Goal: Task Accomplishment & Management: Use online tool/utility

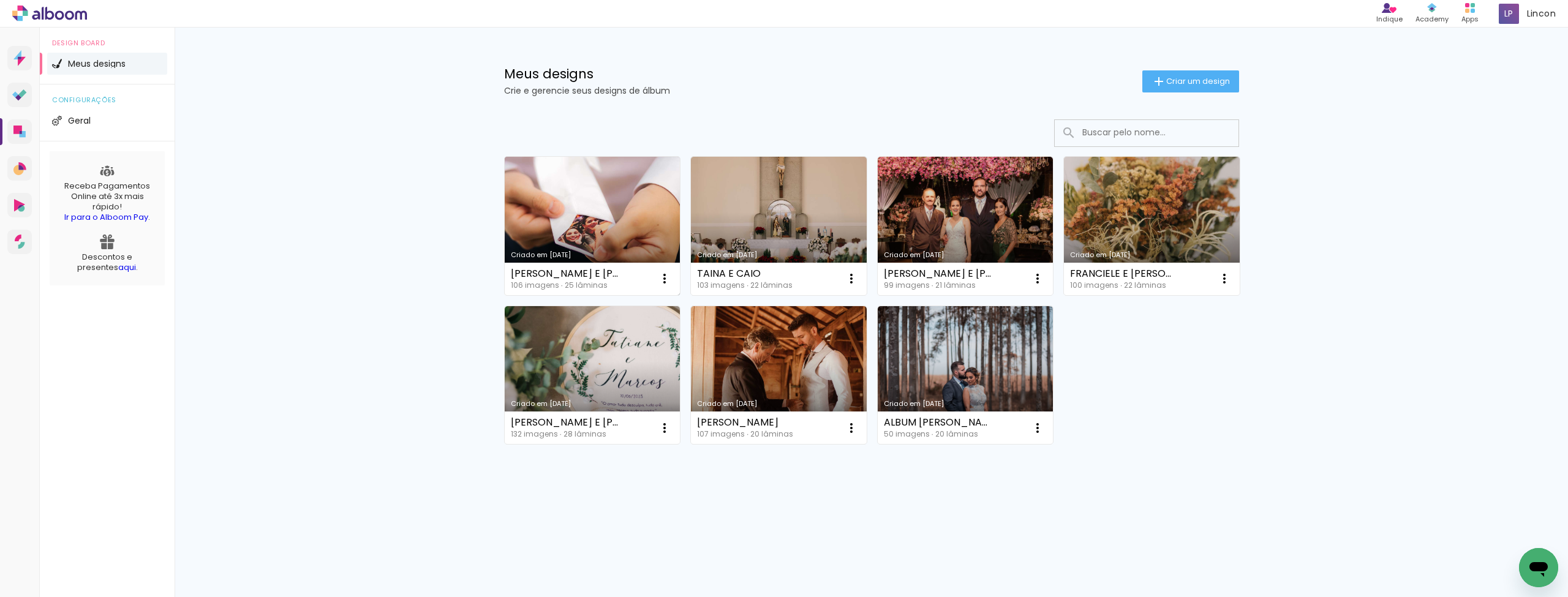
click at [612, 205] on link "Criado em [DATE]" at bounding box center [592, 225] width 176 height 139
